Goal: Task Accomplishment & Management: Use online tool/utility

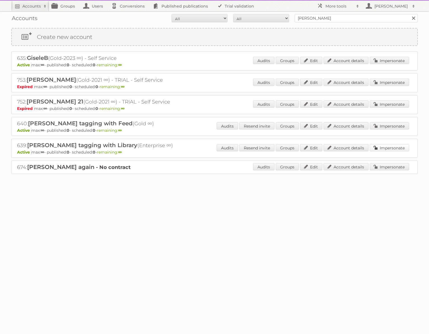
click at [397, 148] on link "Impersonate" at bounding box center [388, 147] width 39 height 7
click at [22, 147] on h2 "639: Paolo SKU tagging with Library (Enterprise ∞)" at bounding box center [115, 145] width 196 height 7
copy h2 "639"
click at [322, 5] on link "More tools" at bounding box center [338, 6] width 48 height 11
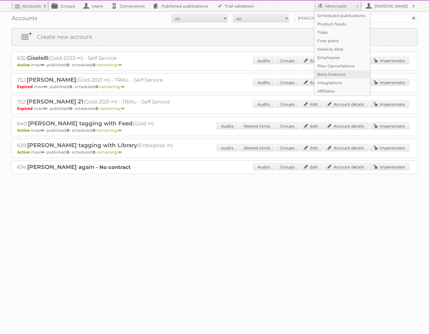
click at [330, 74] on link "Beta Features" at bounding box center [341, 74] width 55 height 8
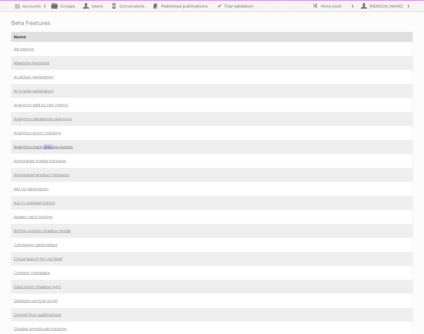
click at [70, 144] on link "Analytics track preview events" at bounding box center [43, 146] width 59 height 5
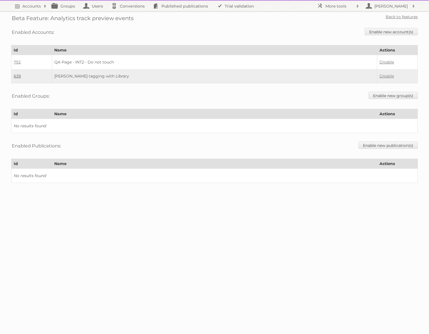
click at [15, 74] on link "639" at bounding box center [17, 76] width 7 height 5
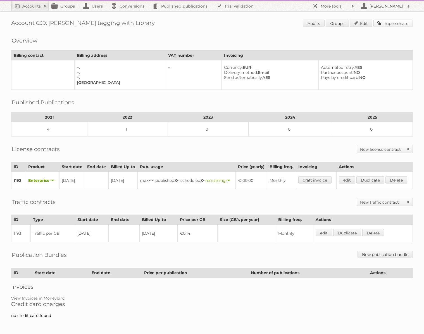
click at [389, 24] on link "Impersonate" at bounding box center [393, 23] width 39 height 7
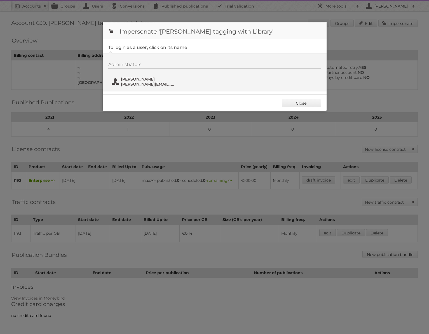
click at [137, 79] on span "[PERSON_NAME]" at bounding box center [148, 79] width 54 height 5
